Goal: Find specific page/section: Find specific page/section

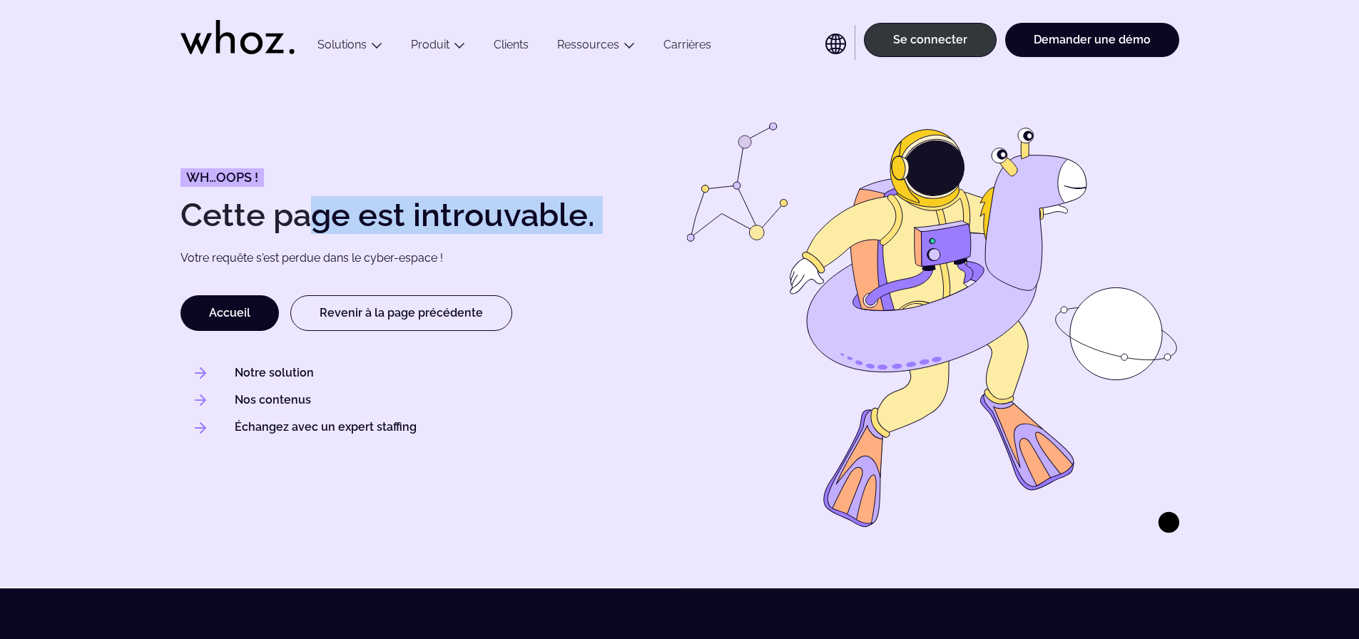
click at [274, 216] on h1 "Cette page est introuvable." at bounding box center [427, 215] width 492 height 32
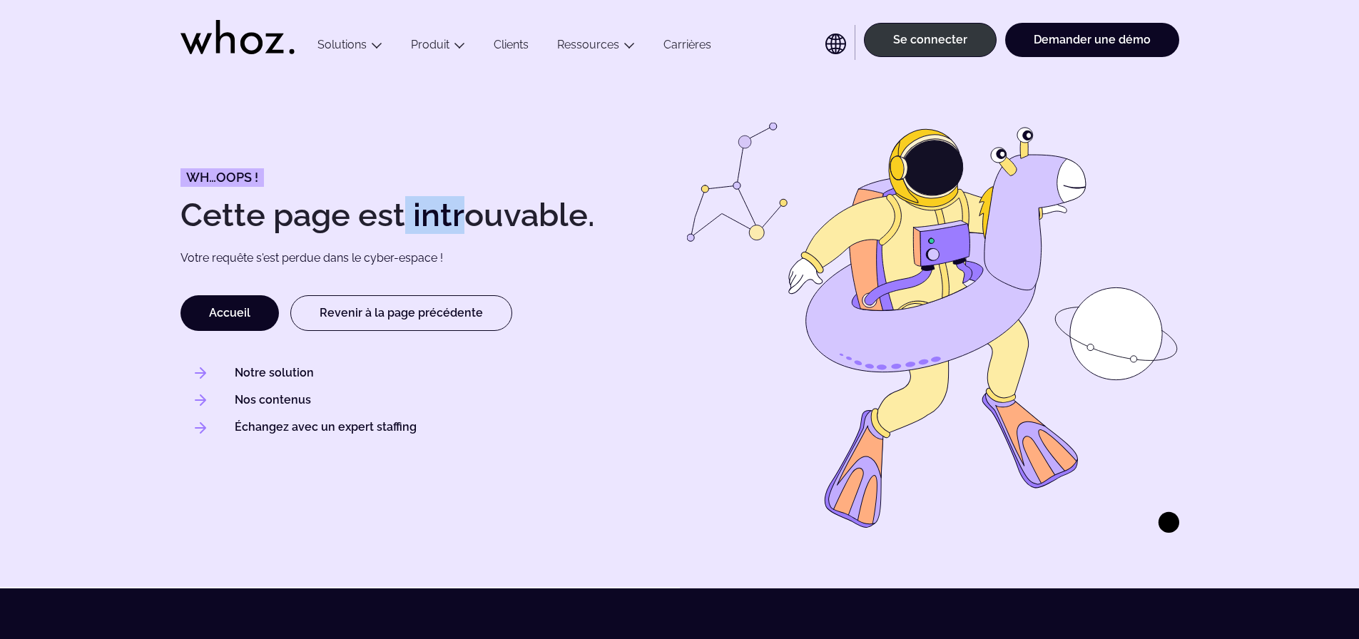
click at [274, 216] on h1 "Cette page est introuvable." at bounding box center [427, 215] width 492 height 32
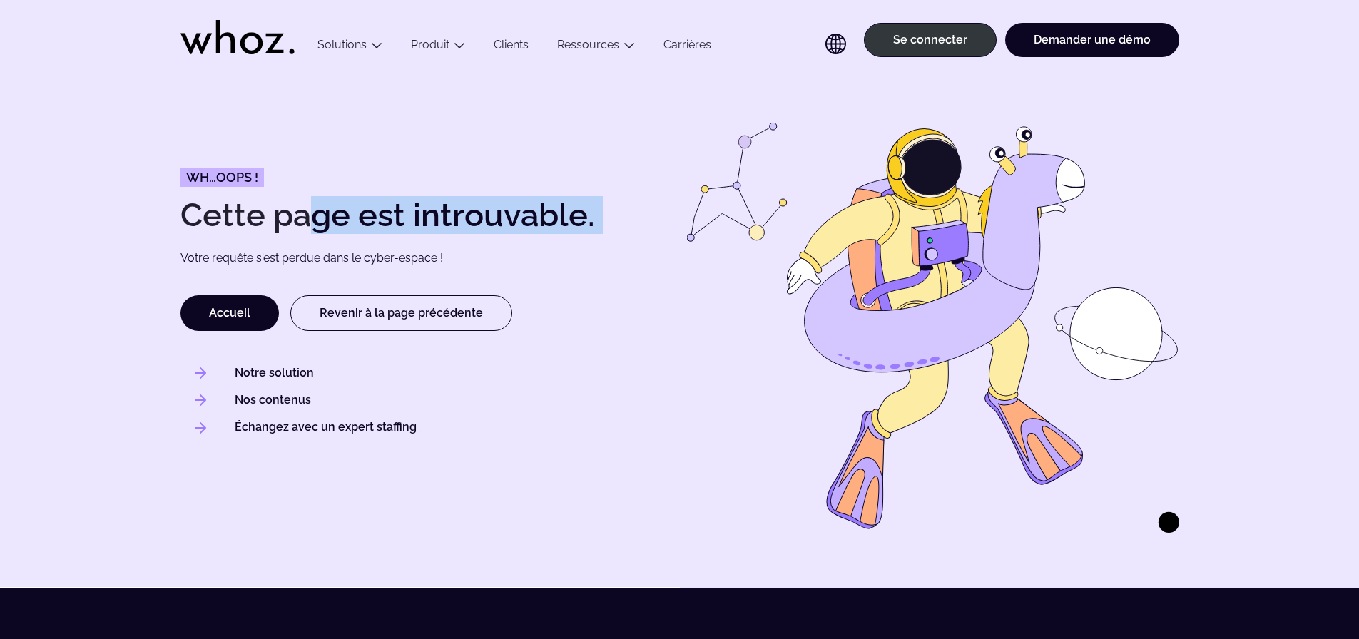
click at [274, 216] on h1 "Cette page est introuvable." at bounding box center [427, 215] width 492 height 32
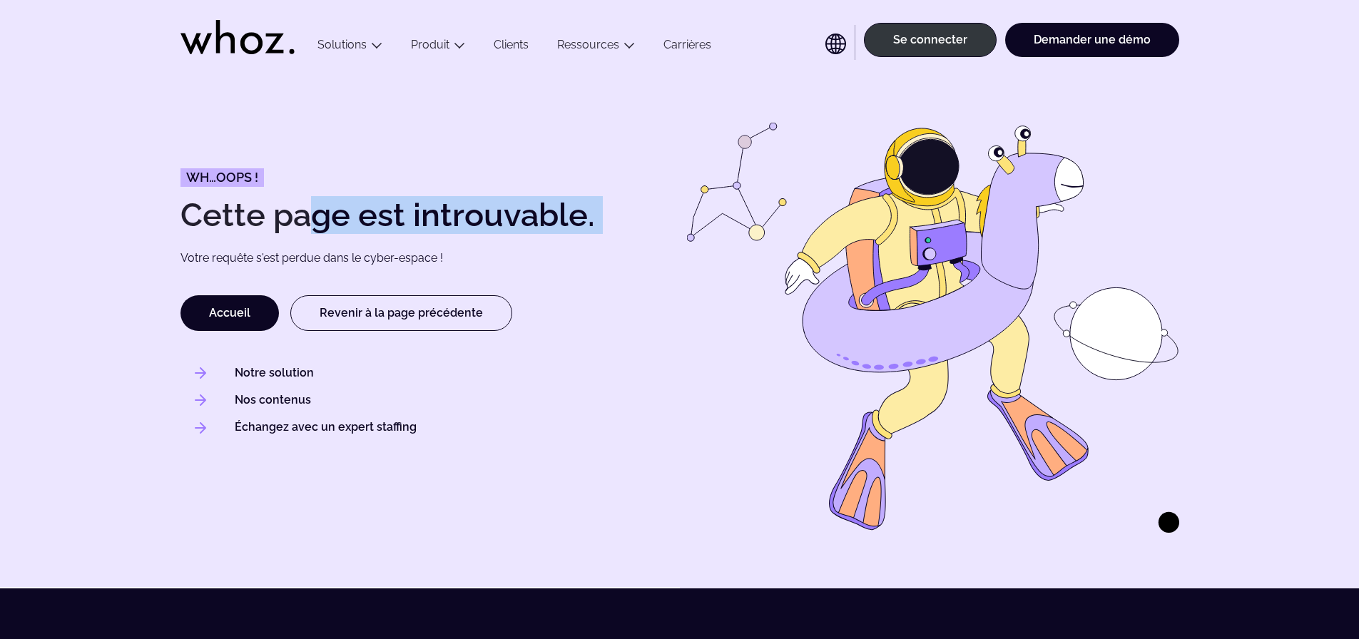
click at [274, 216] on h1 "Cette page est introuvable." at bounding box center [427, 215] width 492 height 32
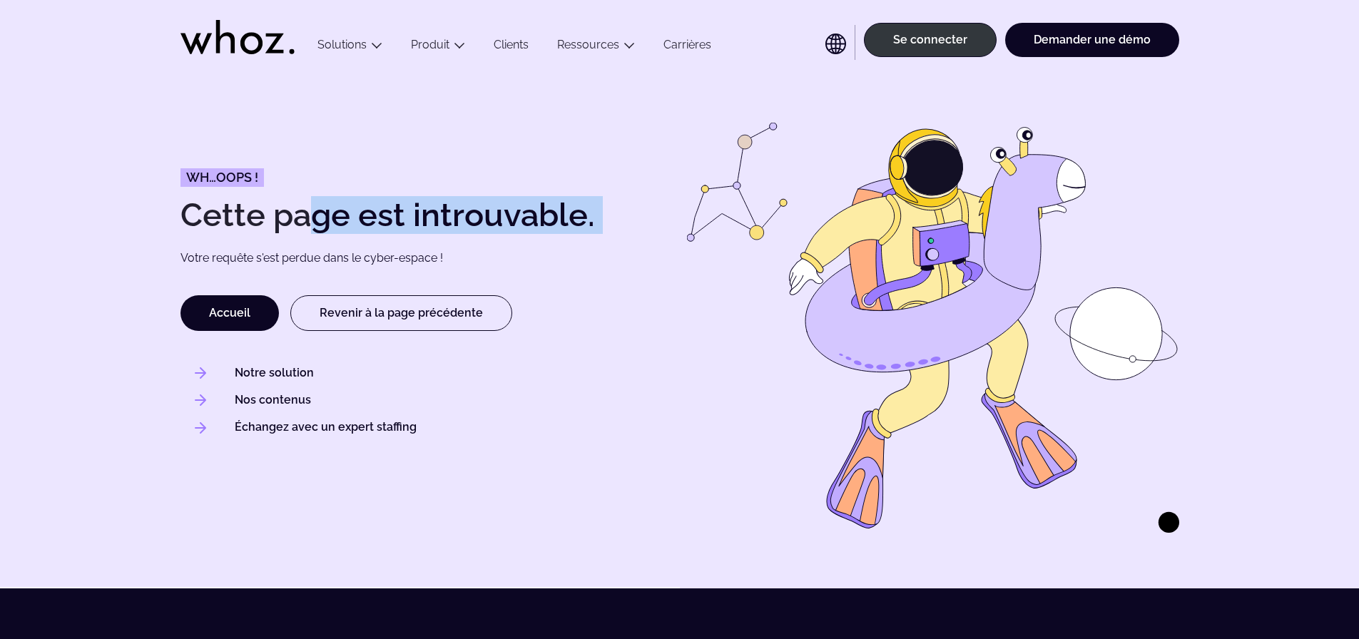
click at [356, 214] on h1 "Cette page est introuvable." at bounding box center [427, 215] width 492 height 32
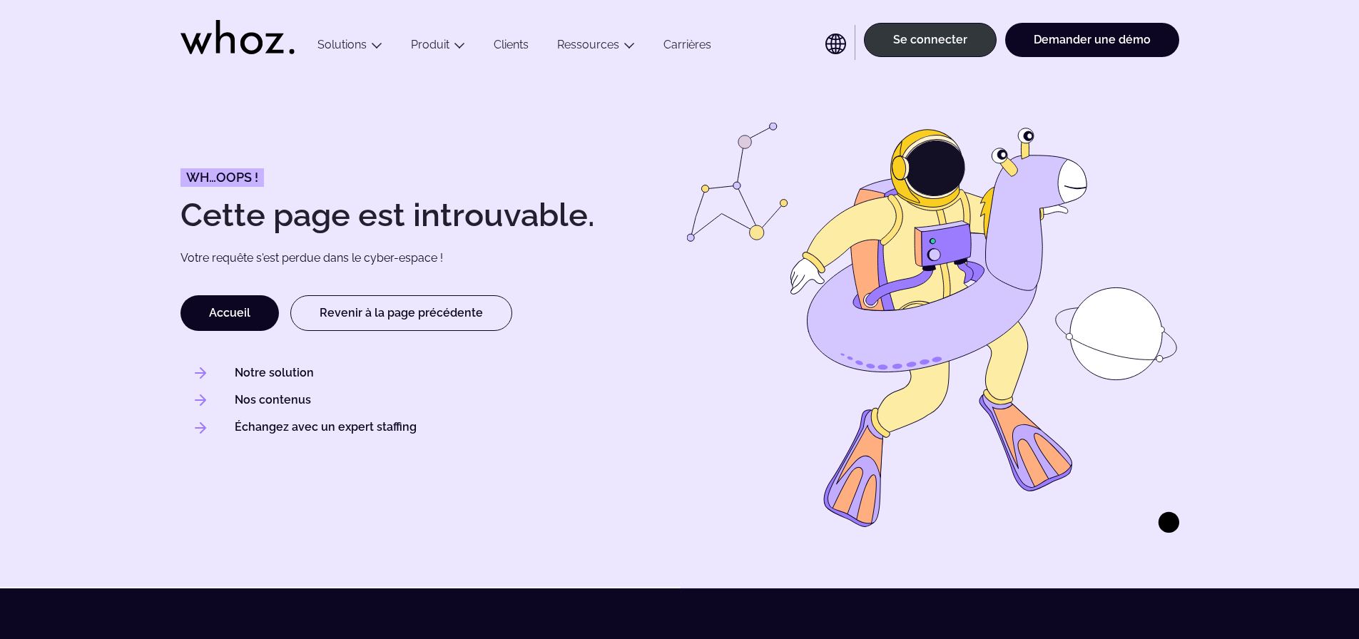
click at [497, 213] on h1 "Cette page est introuvable." at bounding box center [427, 215] width 492 height 32
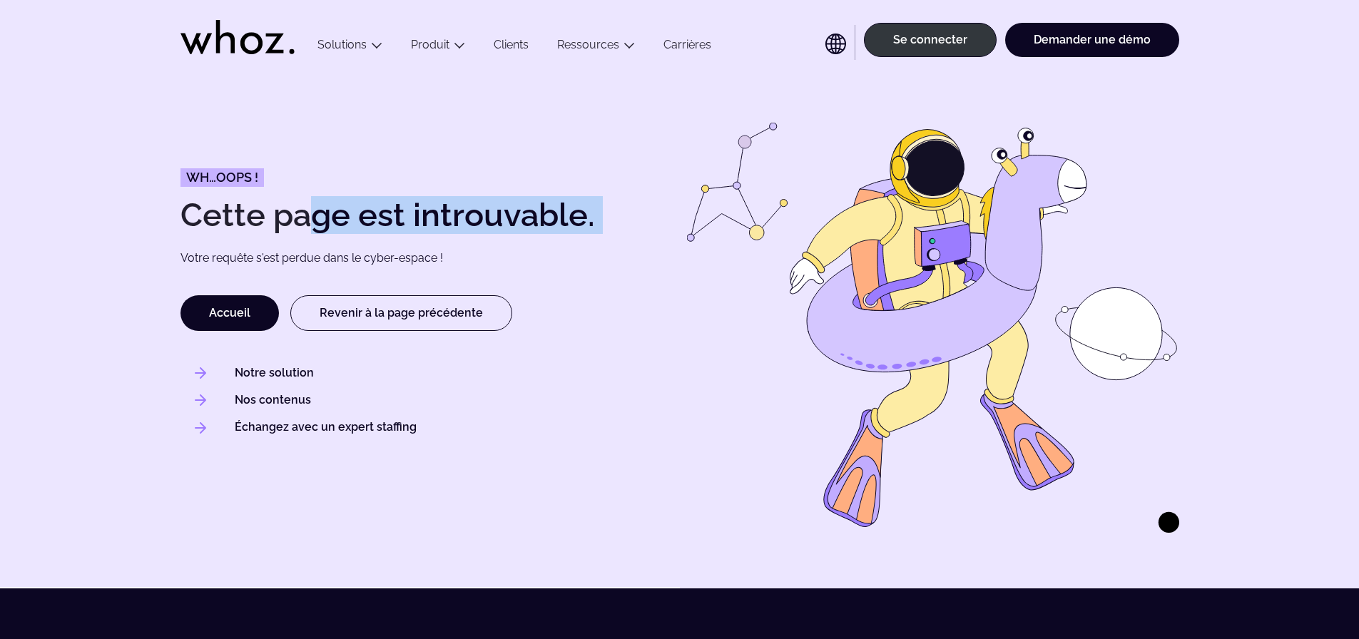
click at [497, 213] on h1 "Cette page est introuvable." at bounding box center [427, 215] width 492 height 32
copy div "Cette page est introuvable."
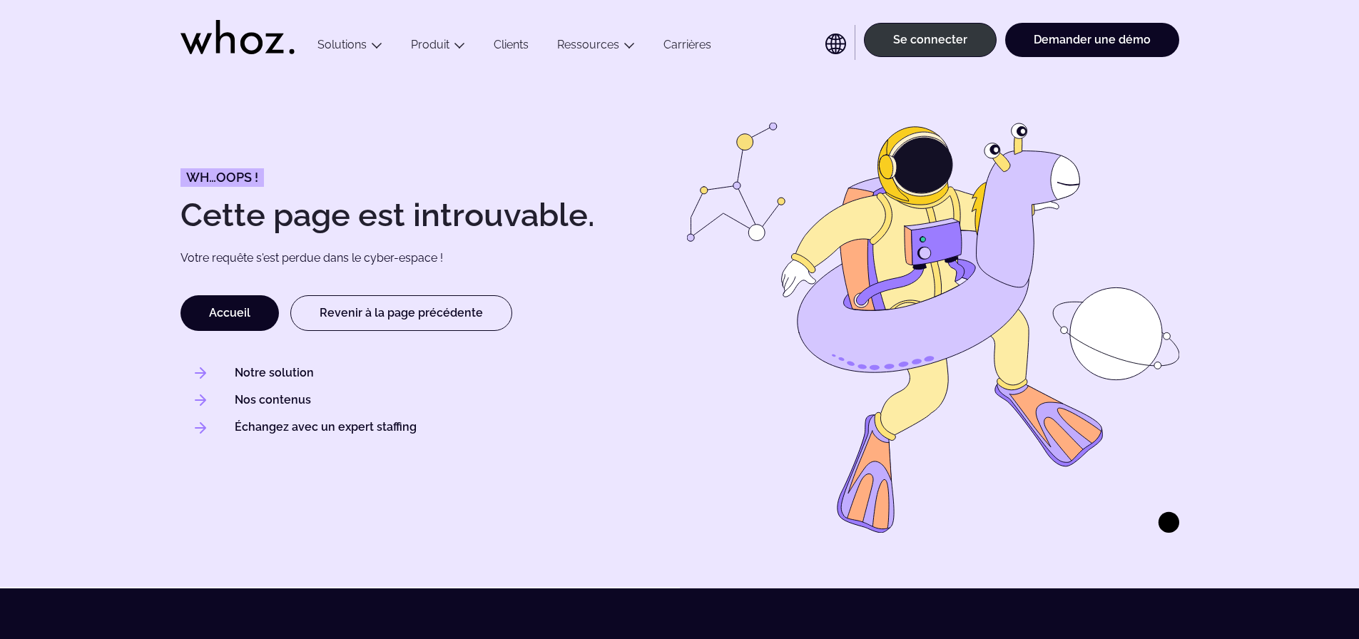
click at [377, 256] on p "Votre requête s'est perdue dans le cyber-espace !" at bounding box center [402, 258] width 443 height 16
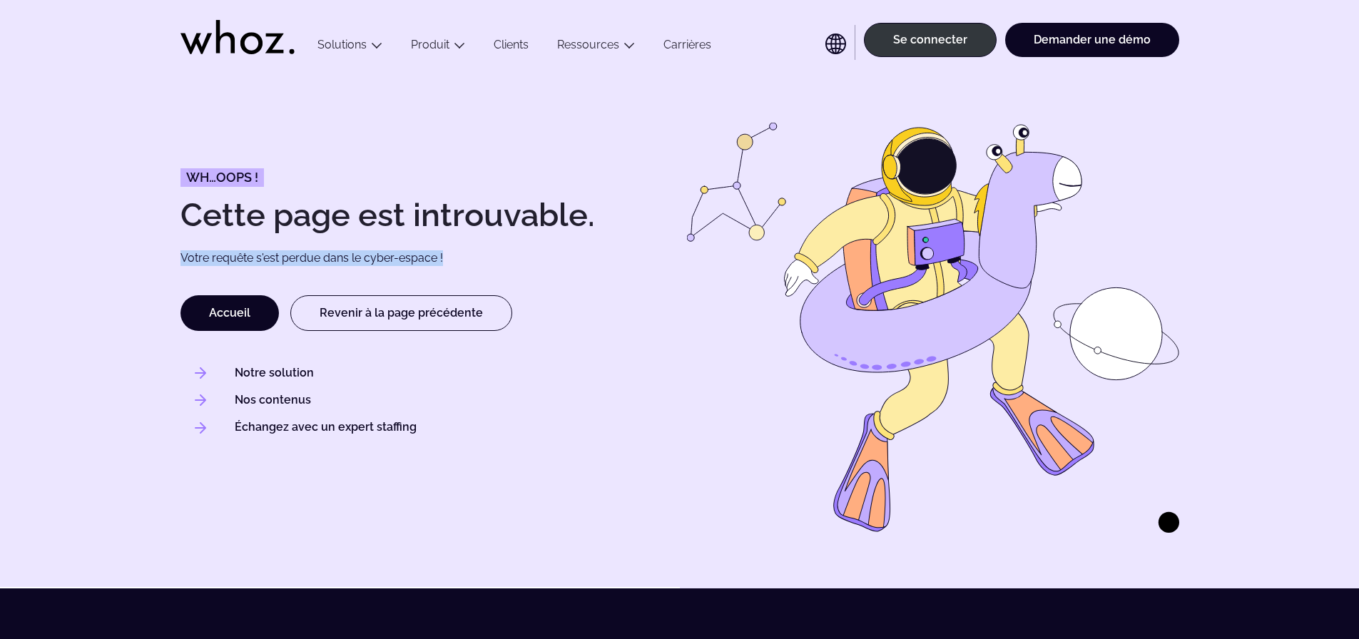
copy div "Votre requête s'est perdue dans le cyber-espace !"
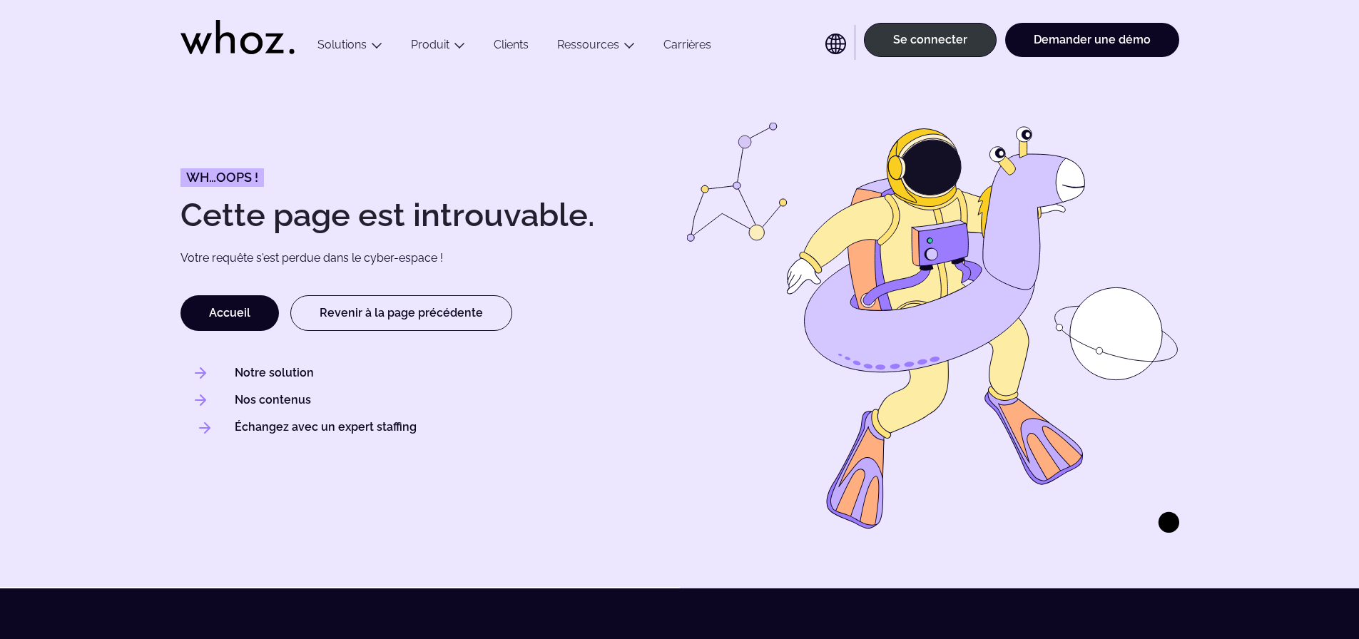
drag, startPoint x: 427, startPoint y: 430, endPoint x: 415, endPoint y: 429, distance: 12.2
click at [415, 429] on li "Échangez avec un expert staffing" at bounding box center [434, 428] width 478 height 16
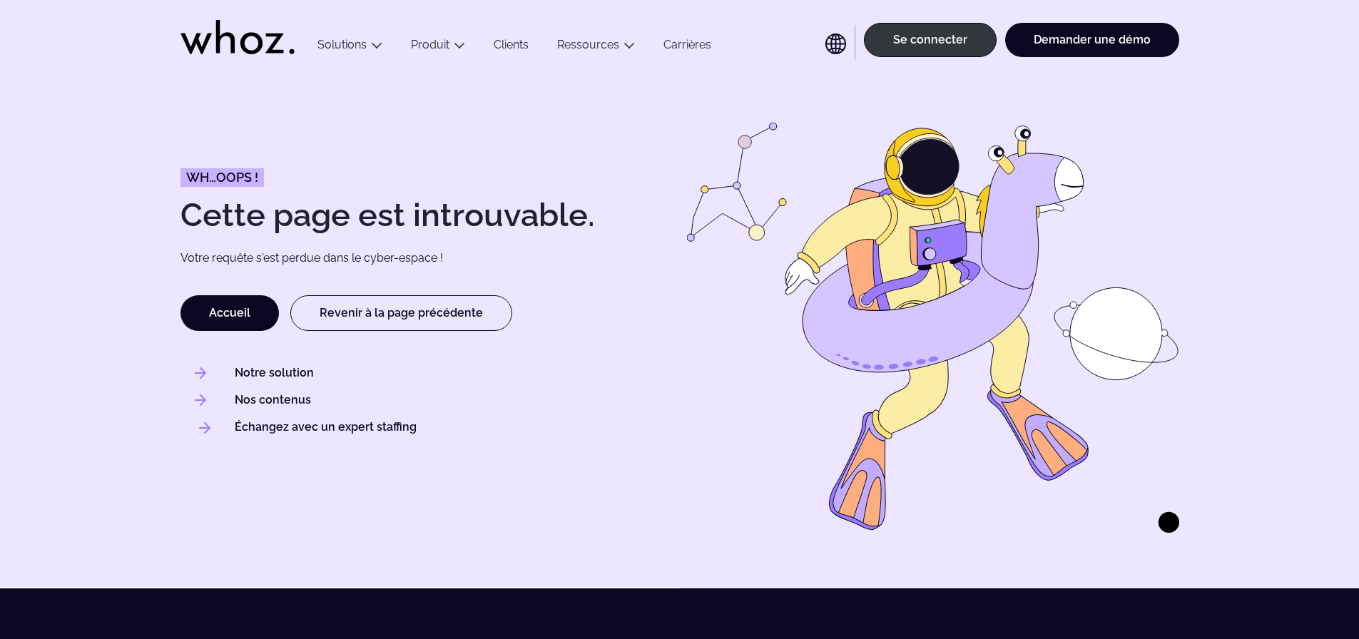
click at [415, 429] on li "Échangez avec un expert staffing" at bounding box center [434, 428] width 478 height 16
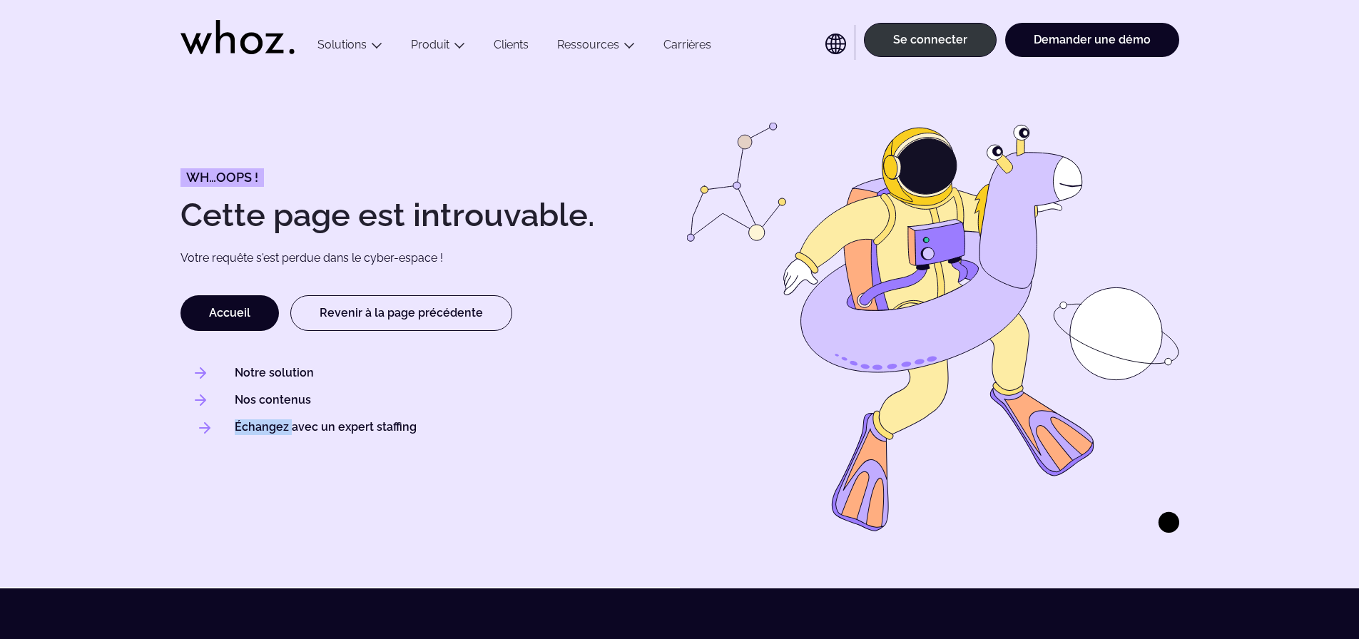
click at [415, 429] on li "Échangez avec un expert staffing" at bounding box center [434, 428] width 478 height 16
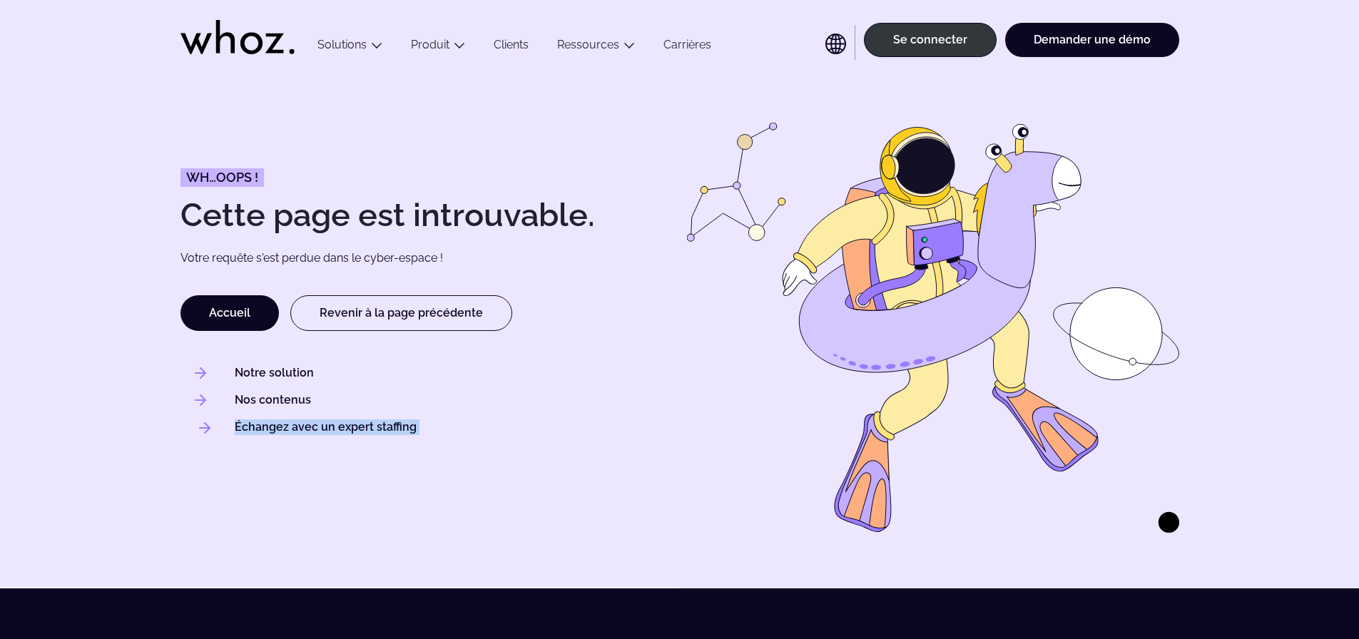
click at [415, 429] on li "Échangez avec un expert staffing" at bounding box center [434, 428] width 478 height 16
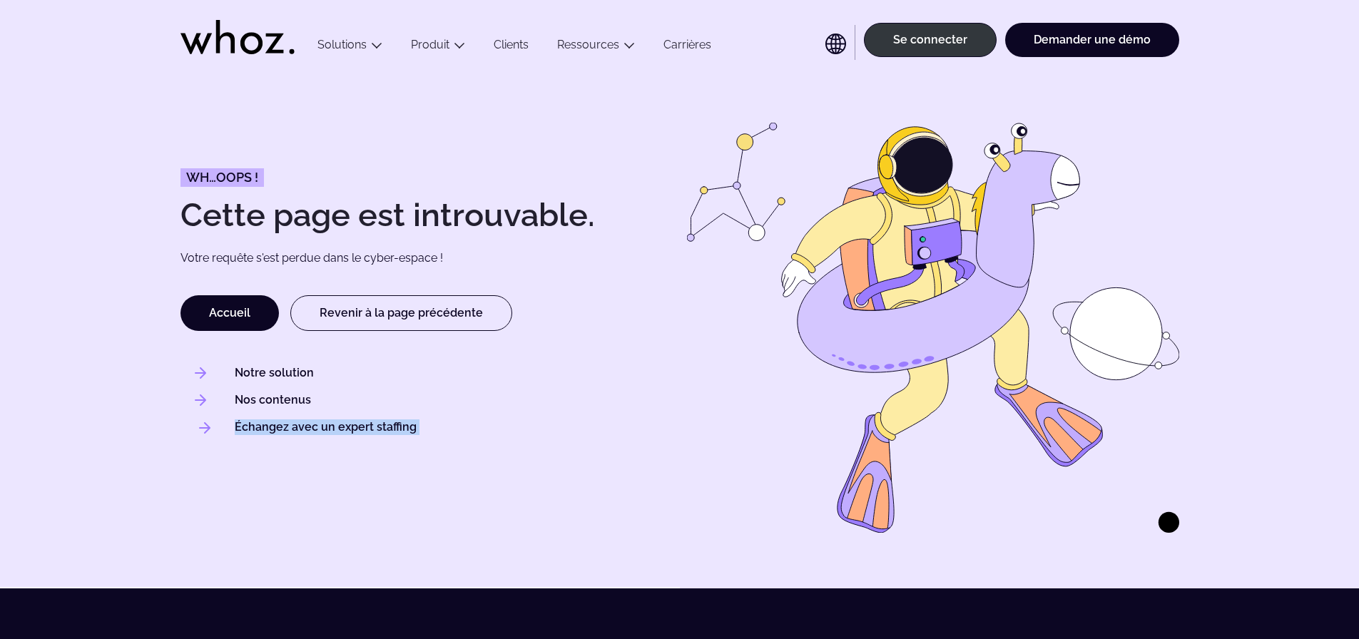
copy body "Échangez avec un expert staffing Suivez nos dernières actualités"
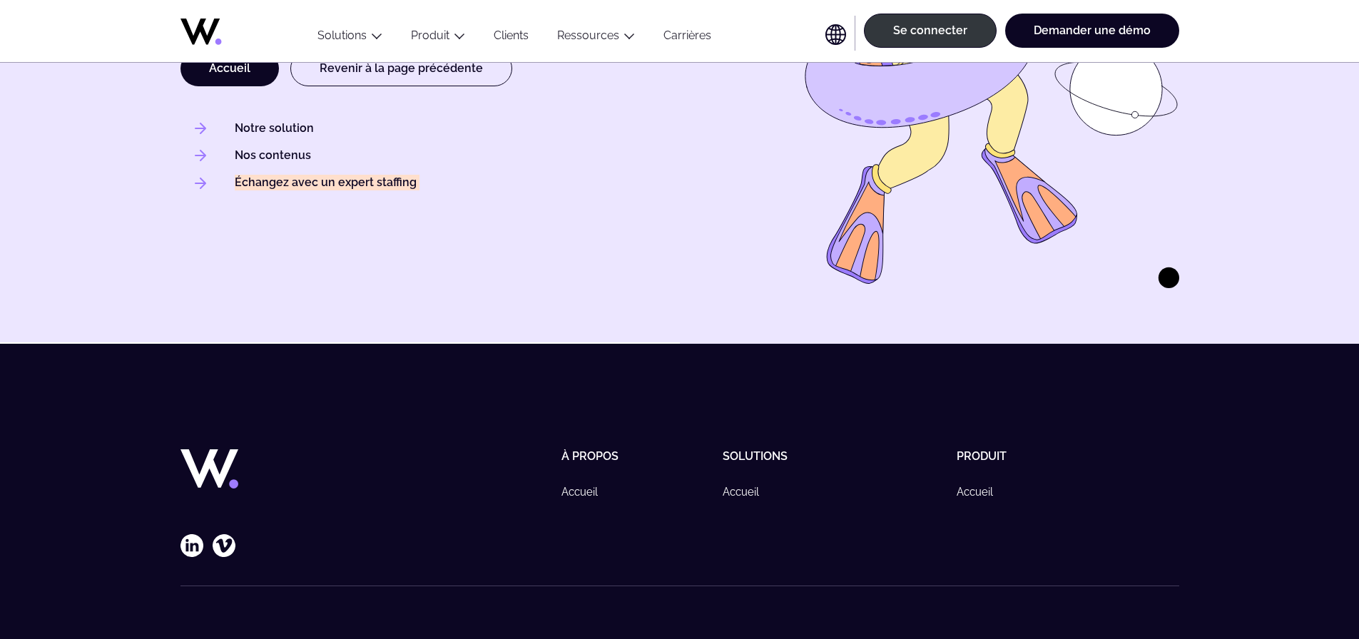
scroll to position [178, 0]
